Goal: Task Accomplishment & Management: Use online tool/utility

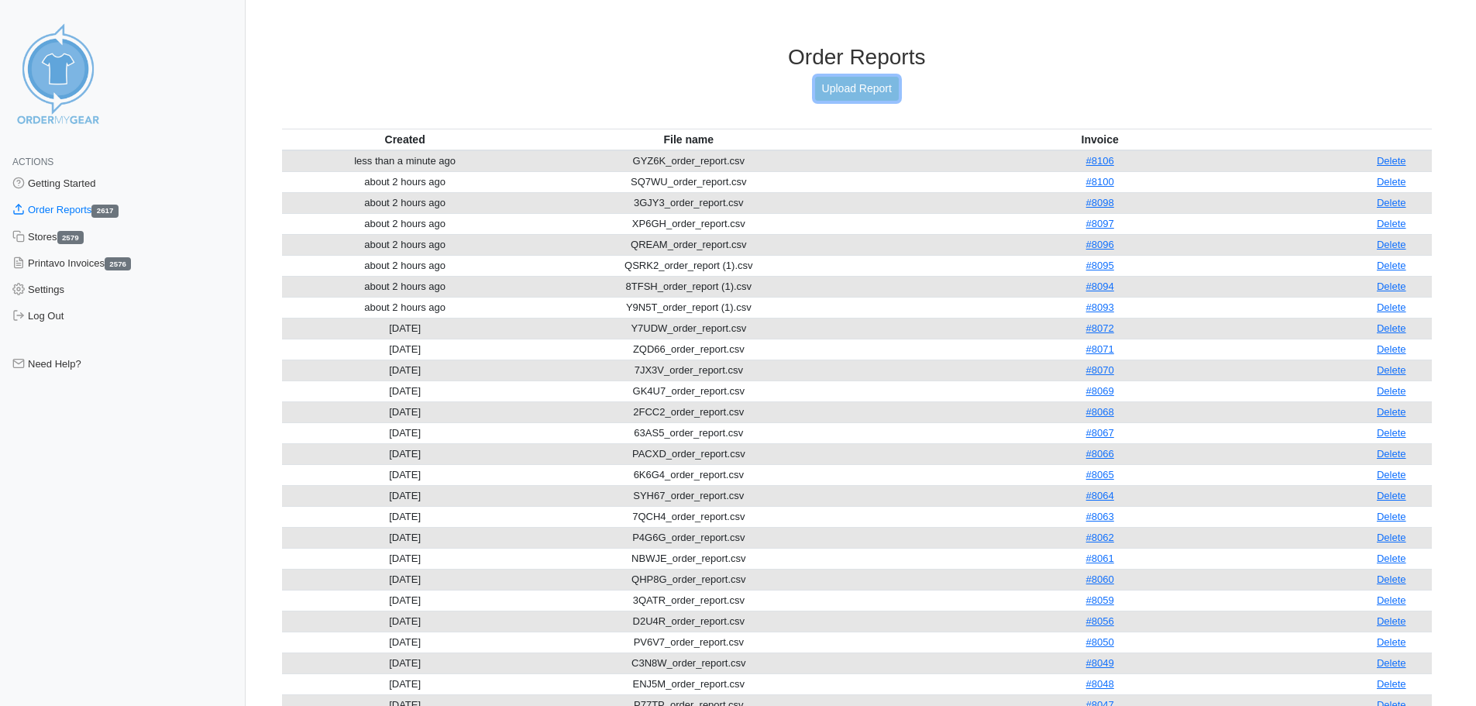
click at [846, 91] on link "Upload Report" at bounding box center [857, 89] width 84 height 24
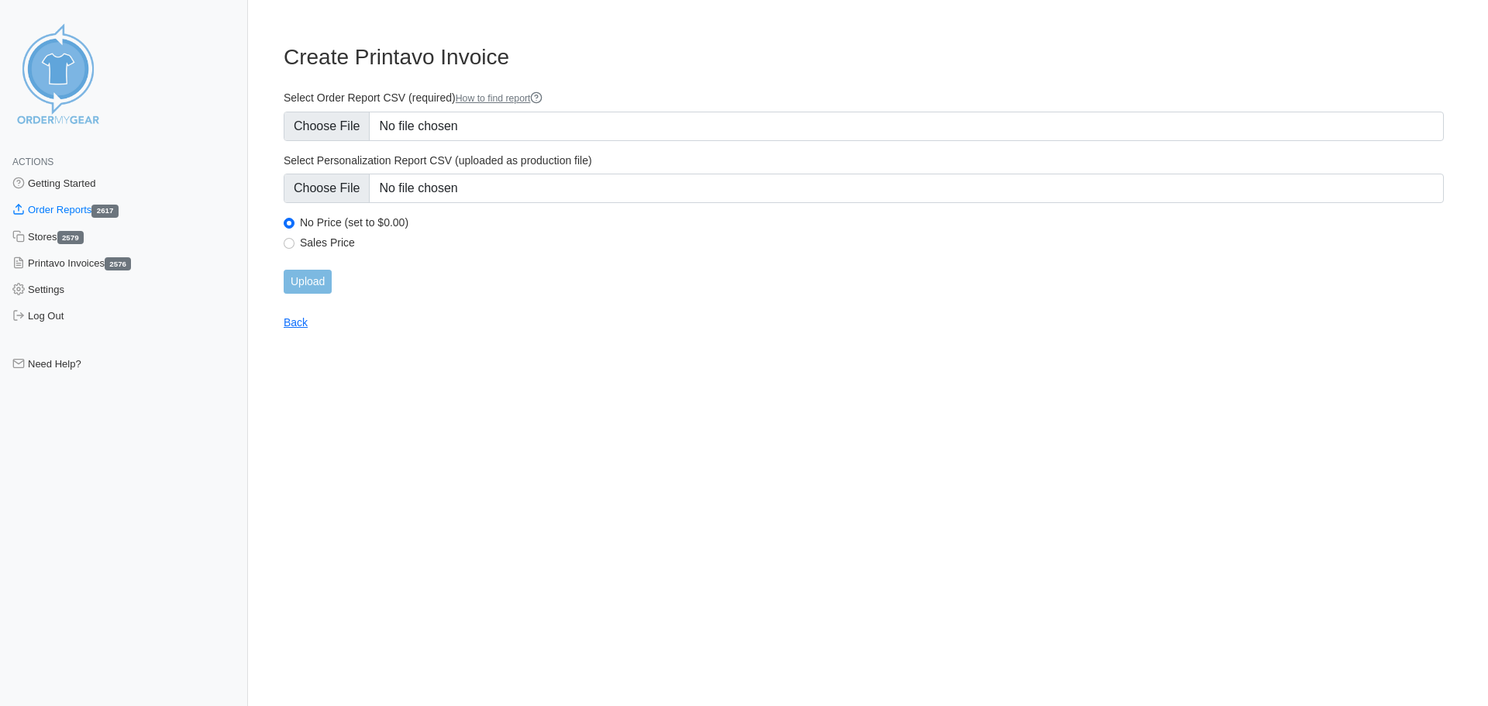
type input "C:\fakepath\UUUG2_order_report.csv"
type input "C:\fakepath\UUUG2_personalization_report.csv"
click at [313, 285] on input "Upload" at bounding box center [308, 282] width 48 height 24
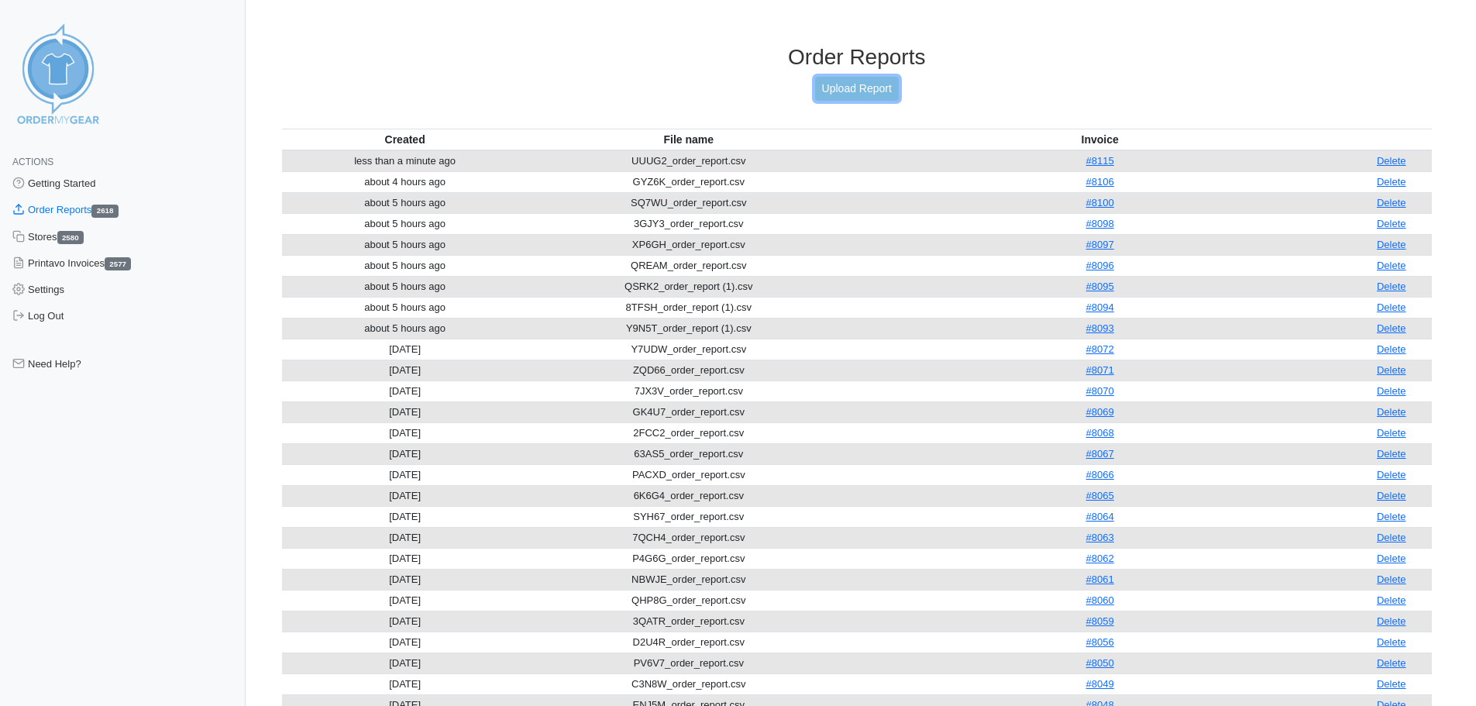
click at [856, 96] on link "Upload Report" at bounding box center [857, 89] width 84 height 24
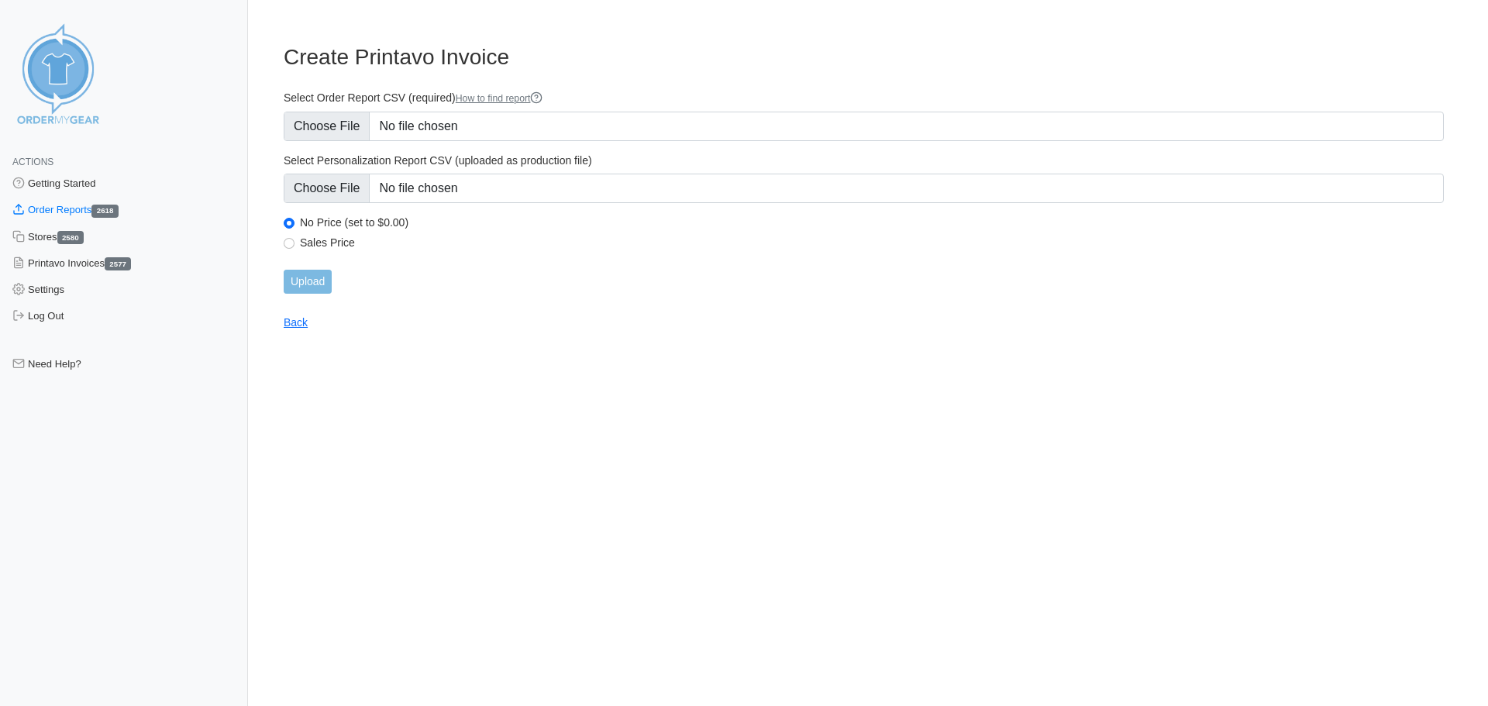
type input "C:\fakepath\BJYPM_order_report.csv"
type input "C:\fakepath\BJYPM_personalization_report.csv"
click at [308, 284] on input "Upload" at bounding box center [308, 282] width 48 height 24
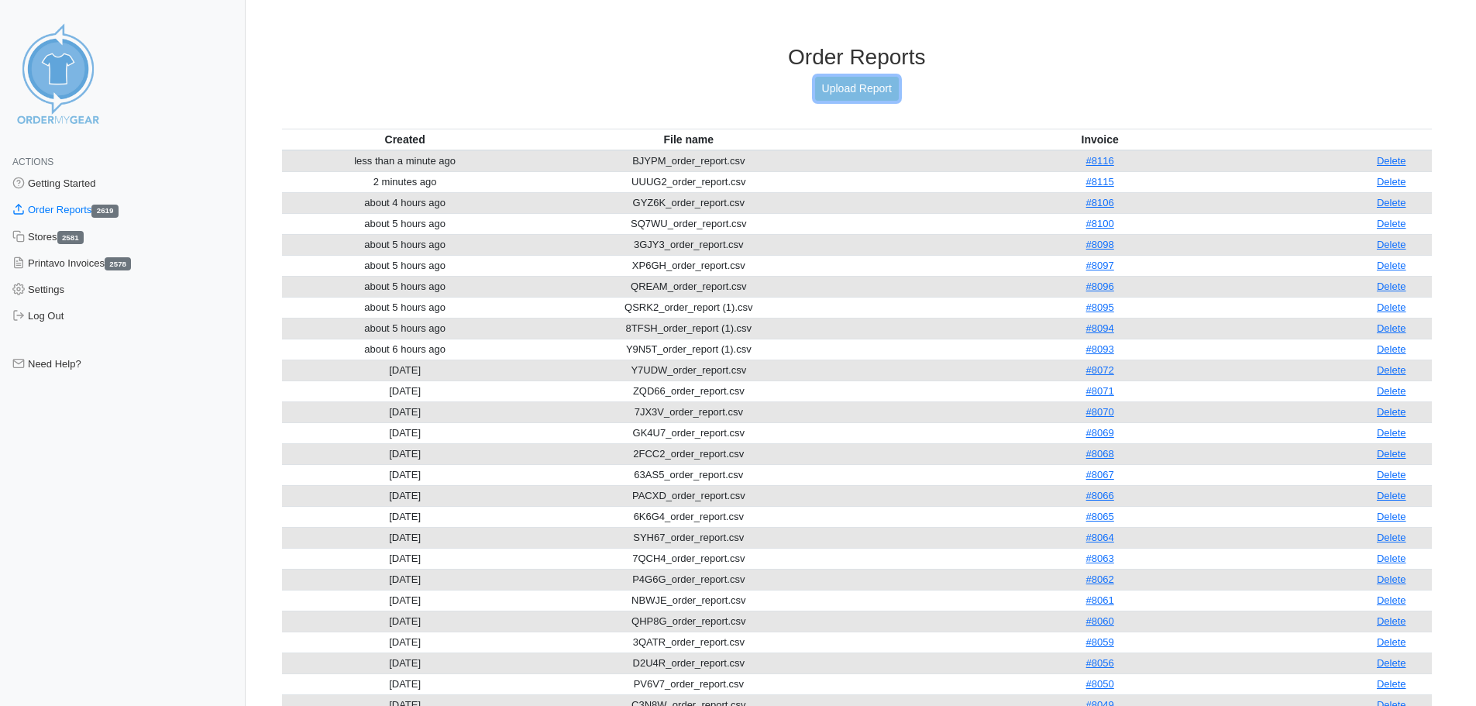
click at [873, 88] on link "Upload Report" at bounding box center [857, 89] width 84 height 24
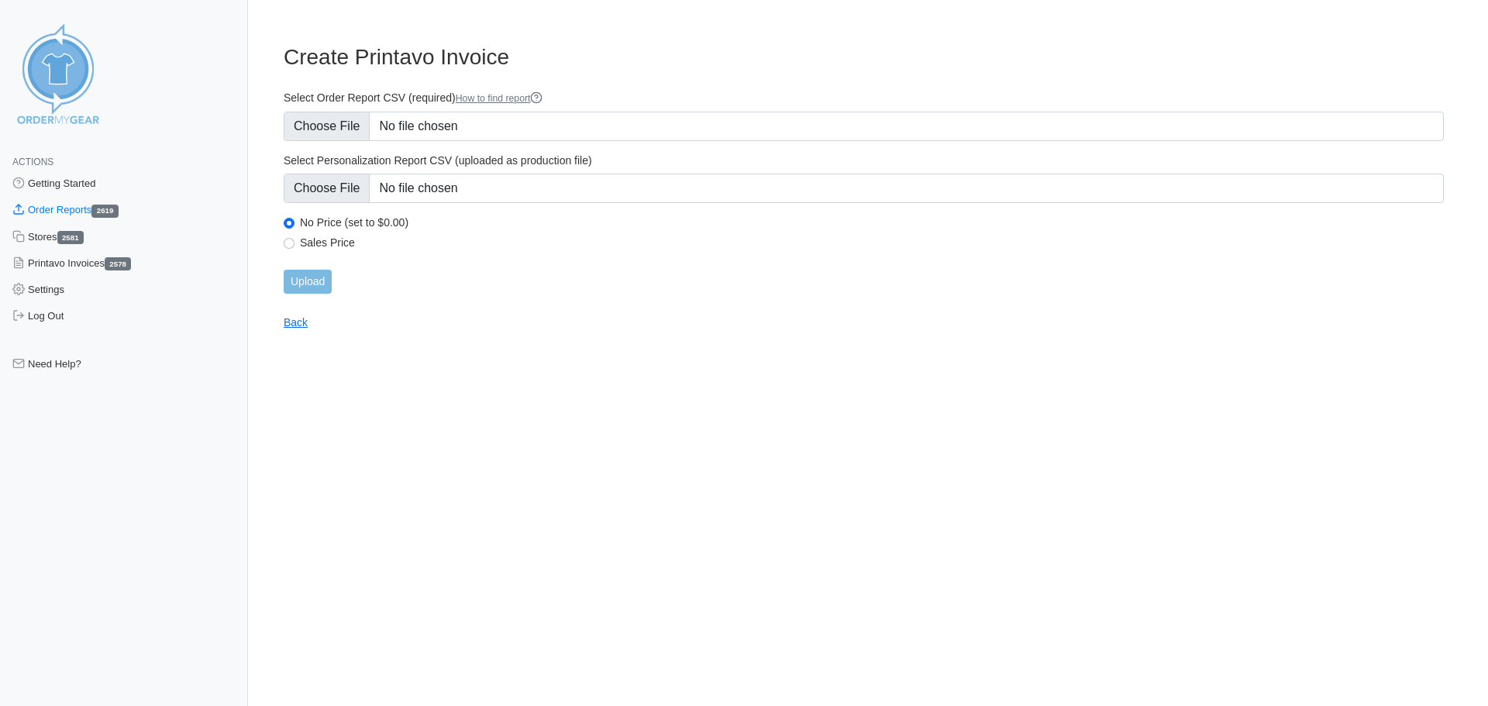
type input "C:\fakepath\TZGG4_order_report.csv"
type input "C:\fakepath\TZGG4_personalization_report.csv"
click at [315, 282] on input "Upload" at bounding box center [308, 282] width 48 height 24
